Goal: Task Accomplishment & Management: Complete application form

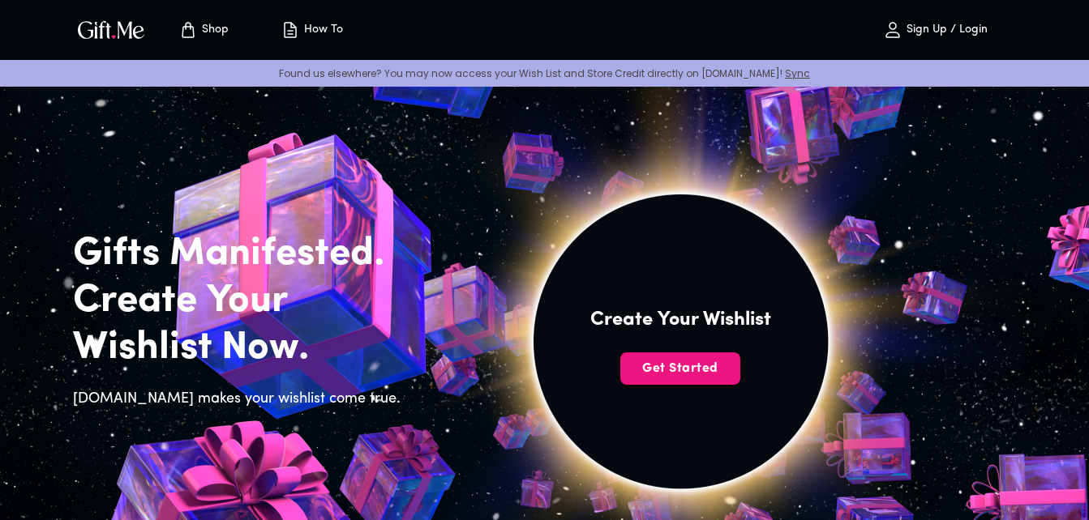
click at [926, 27] on p "Sign Up / Login" at bounding box center [944, 31] width 85 height 14
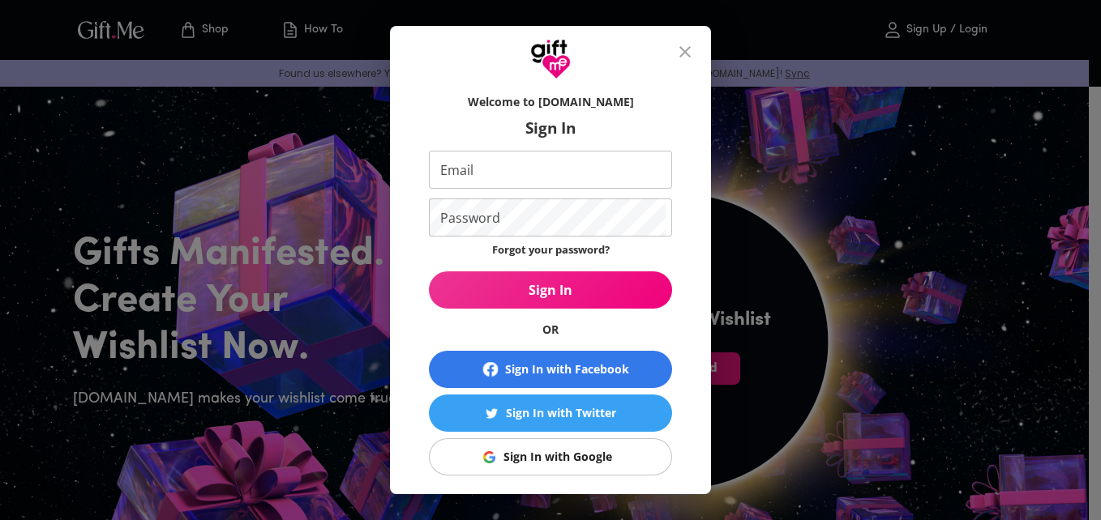
click at [551, 455] on div "Sign In with Google" at bounding box center [557, 457] width 109 height 18
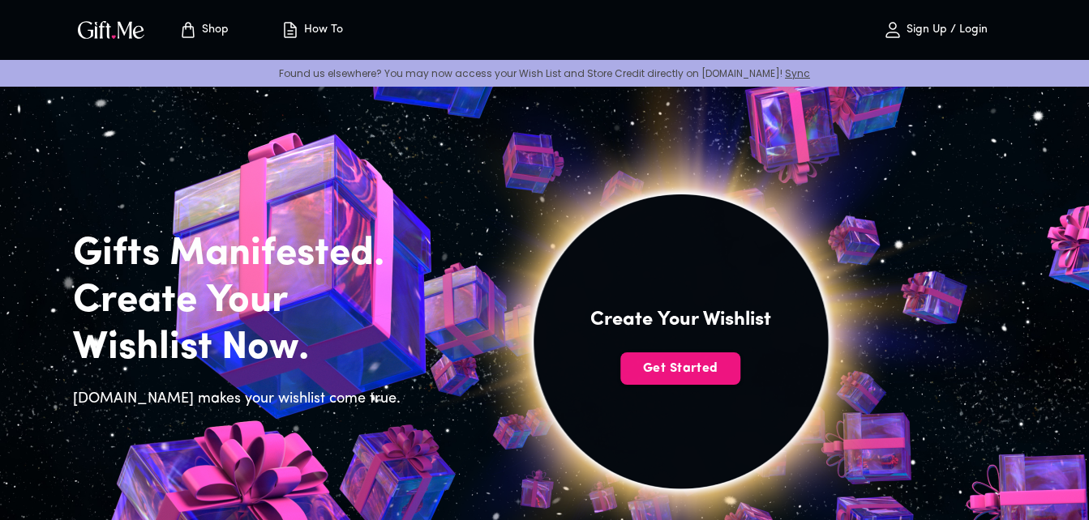
click at [946, 32] on p "Sign Up / Login" at bounding box center [944, 31] width 85 height 14
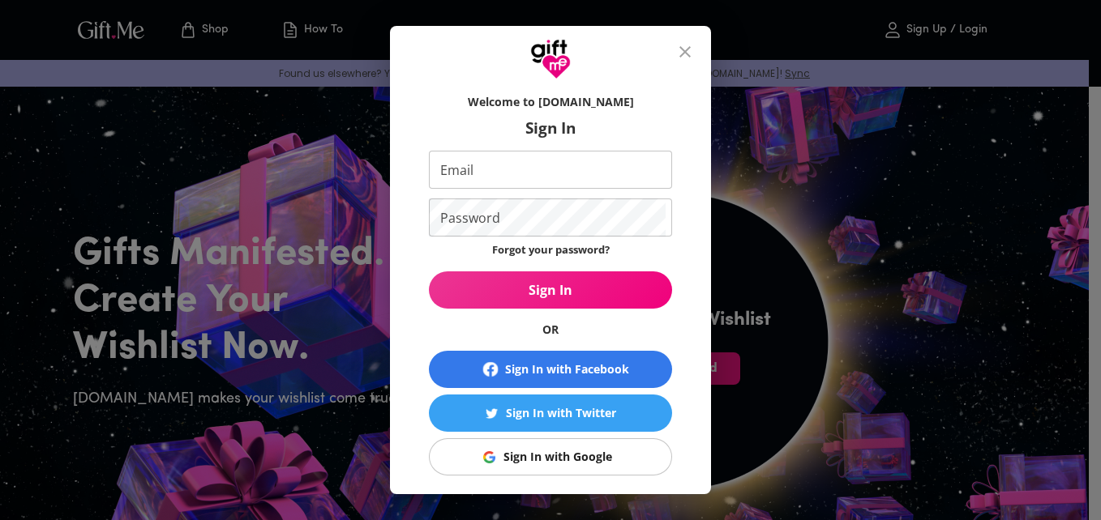
click at [551, 463] on div "Sign In with Google" at bounding box center [557, 457] width 109 height 18
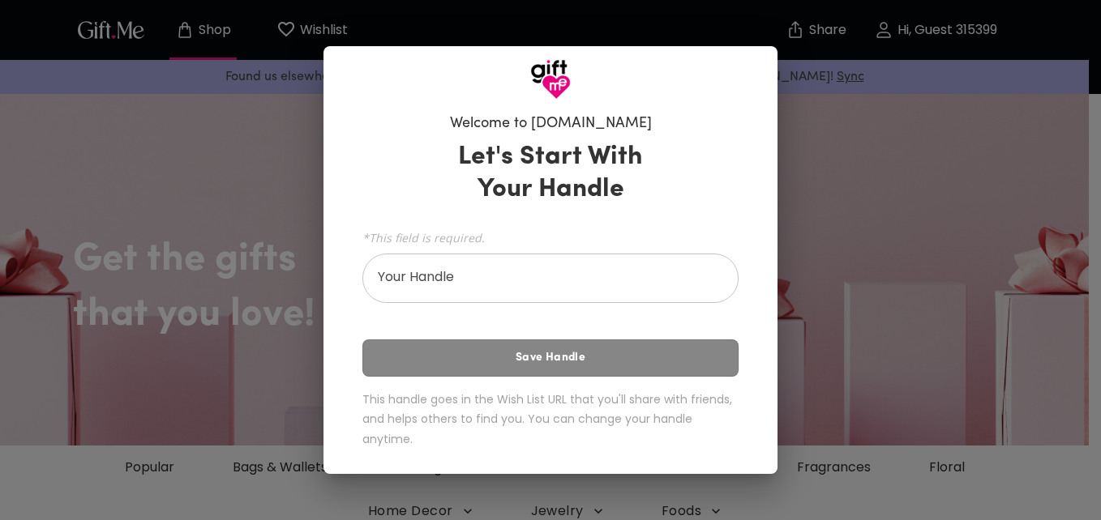
click at [840, 212] on div "Welcome to Gift.me Let's Start With Your Handle *This field is required. Your H…" at bounding box center [550, 260] width 1101 height 520
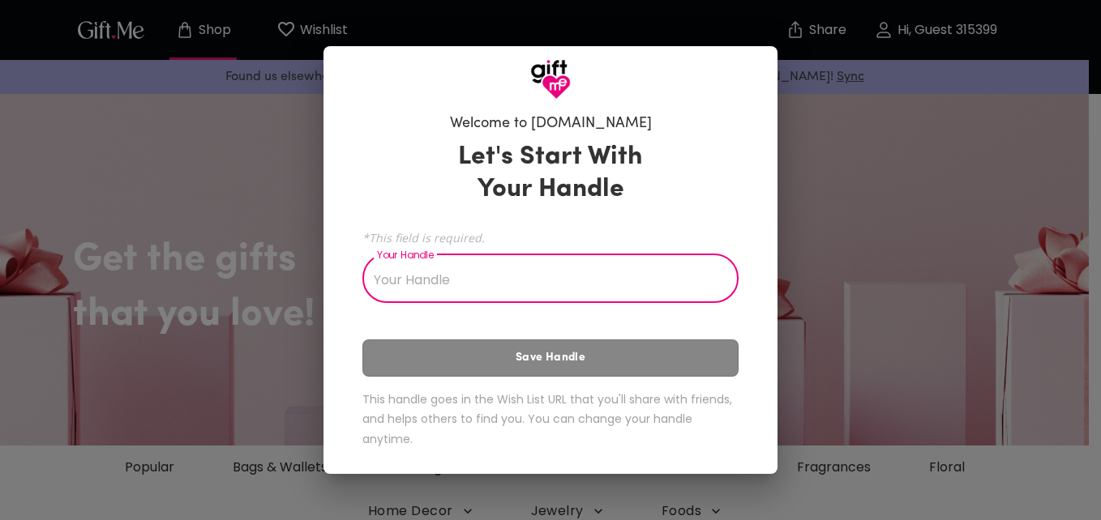
click at [627, 262] on input "Your Handle" at bounding box center [541, 280] width 358 height 45
